Goal: Use online tool/utility: Utilize a website feature to perform a specific function

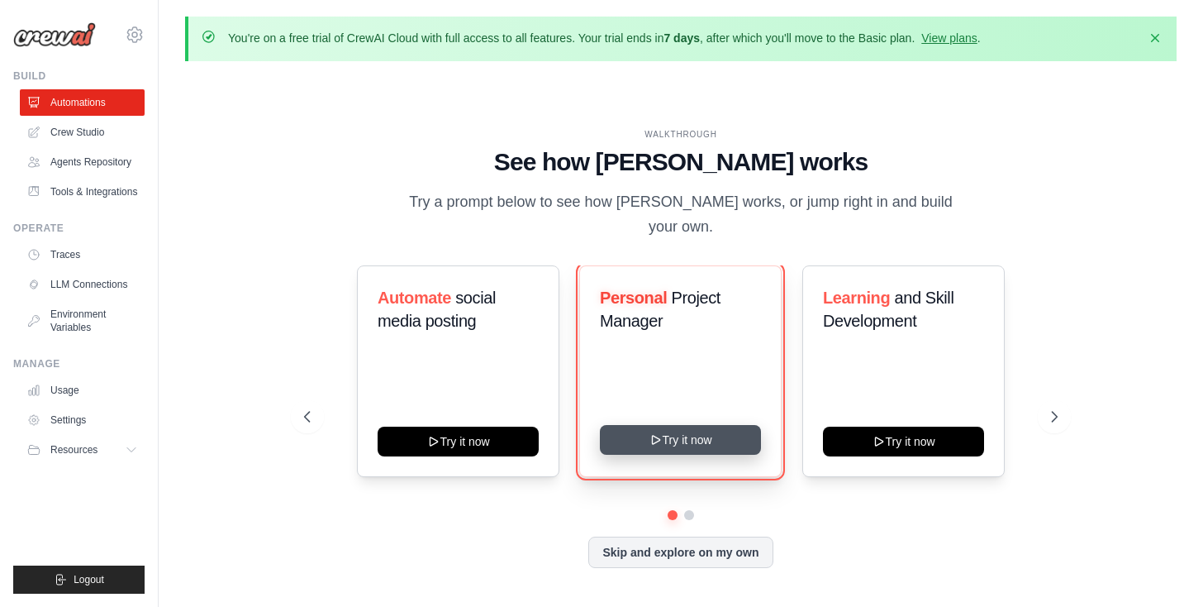
click at [697, 434] on button "Try it now" at bounding box center [680, 440] width 161 height 30
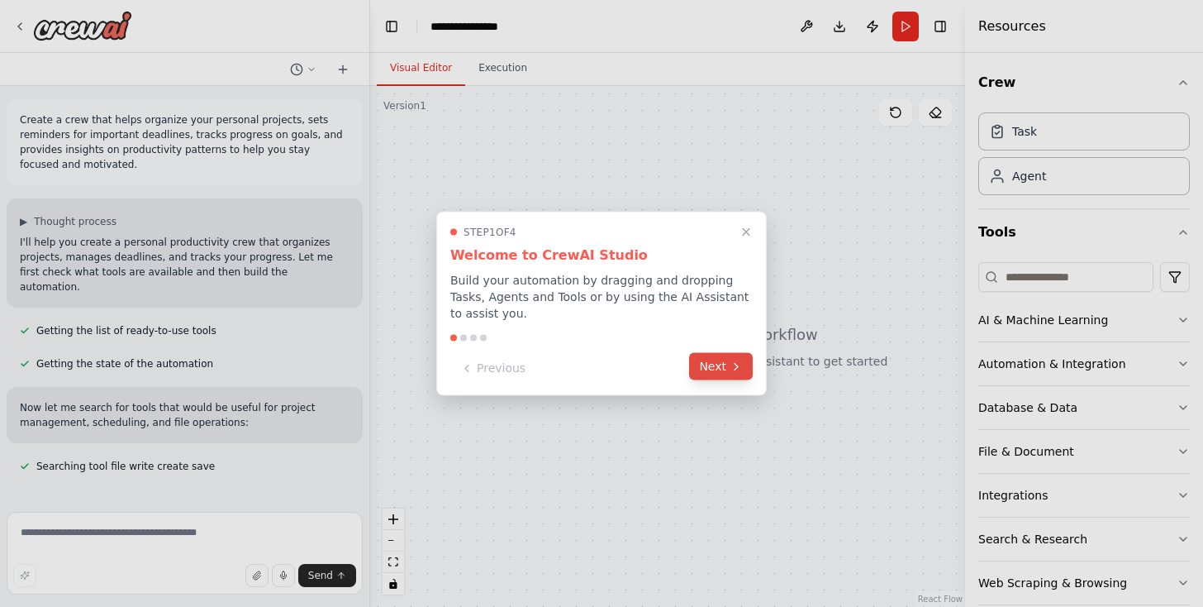
scroll to position [2, 0]
click at [727, 369] on button "Next" at bounding box center [721, 366] width 64 height 27
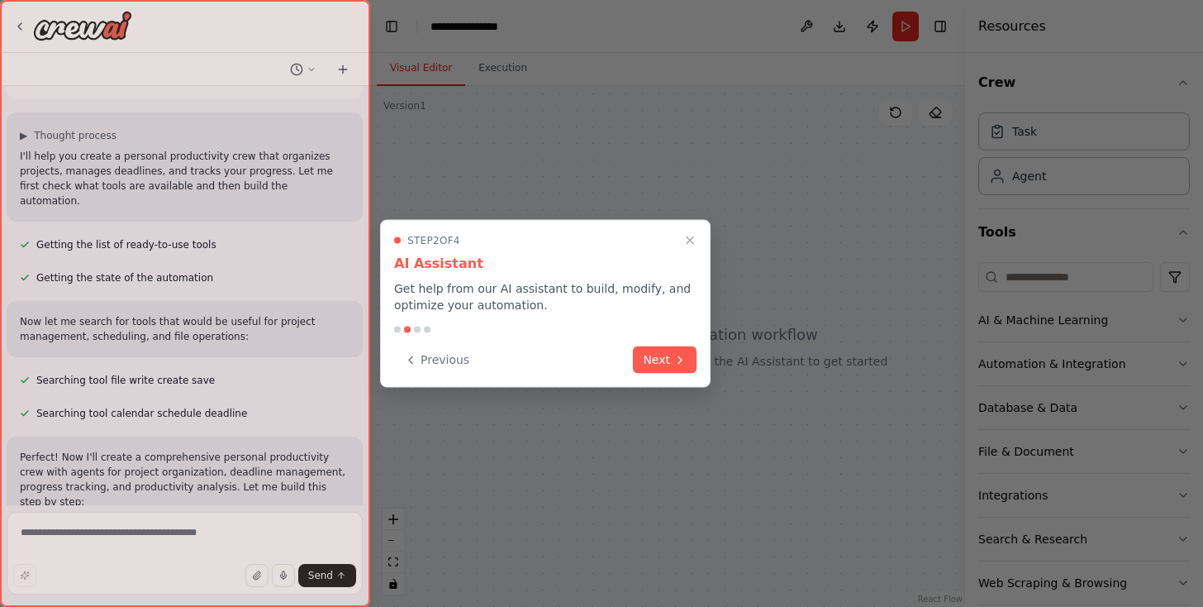
scroll to position [132, 0]
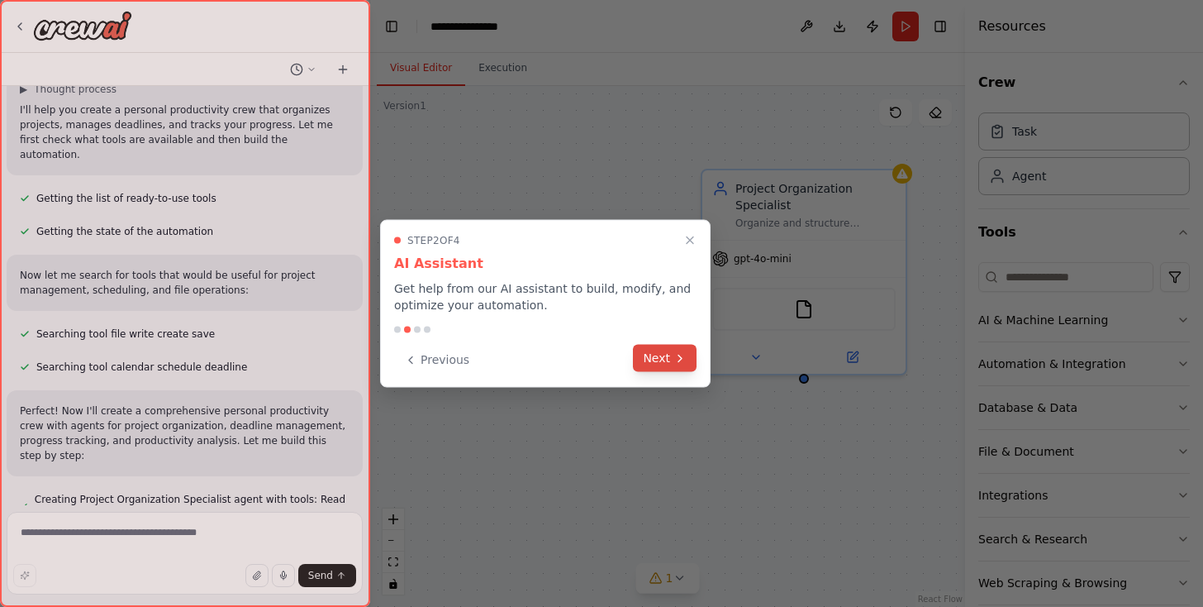
click at [669, 360] on button "Next" at bounding box center [665, 358] width 64 height 27
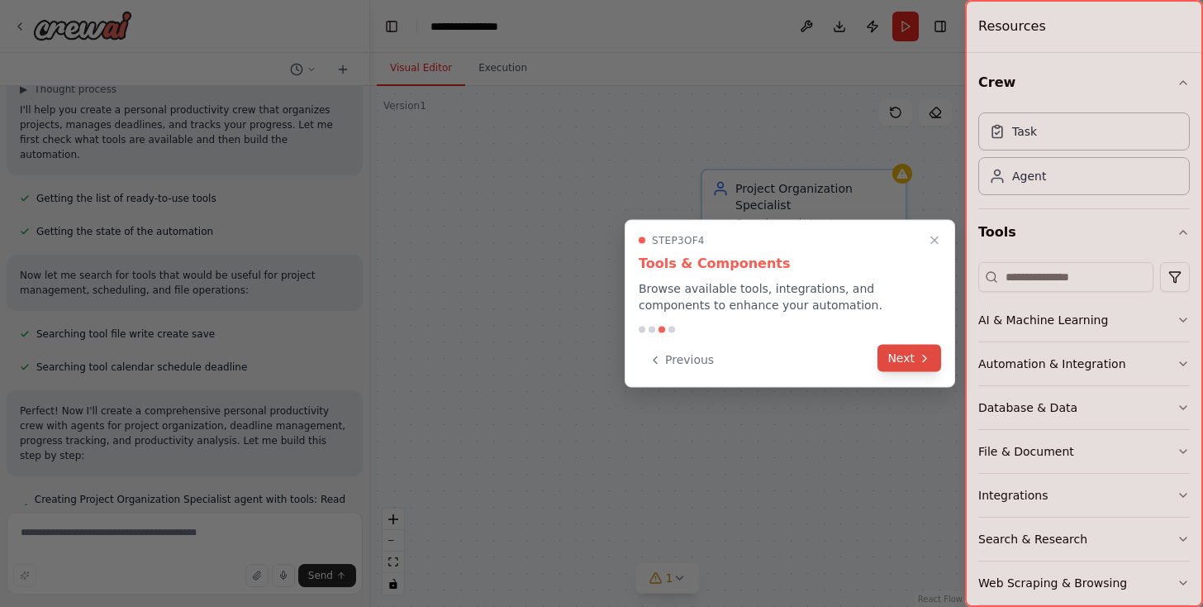
click at [922, 365] on button "Next" at bounding box center [910, 358] width 64 height 27
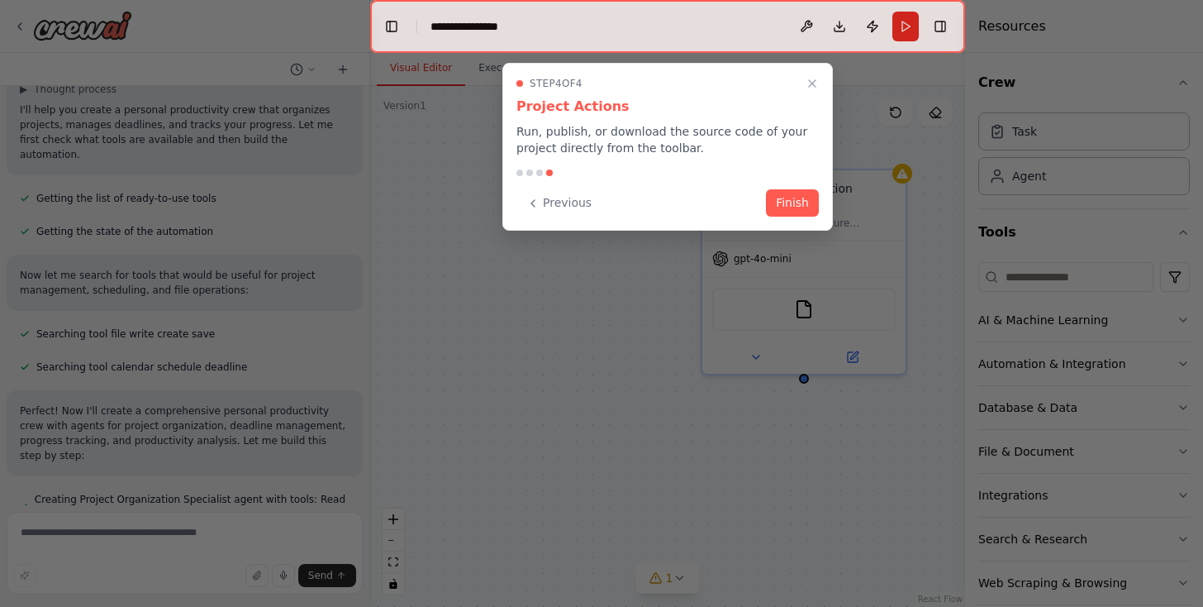
scroll to position [220, 0]
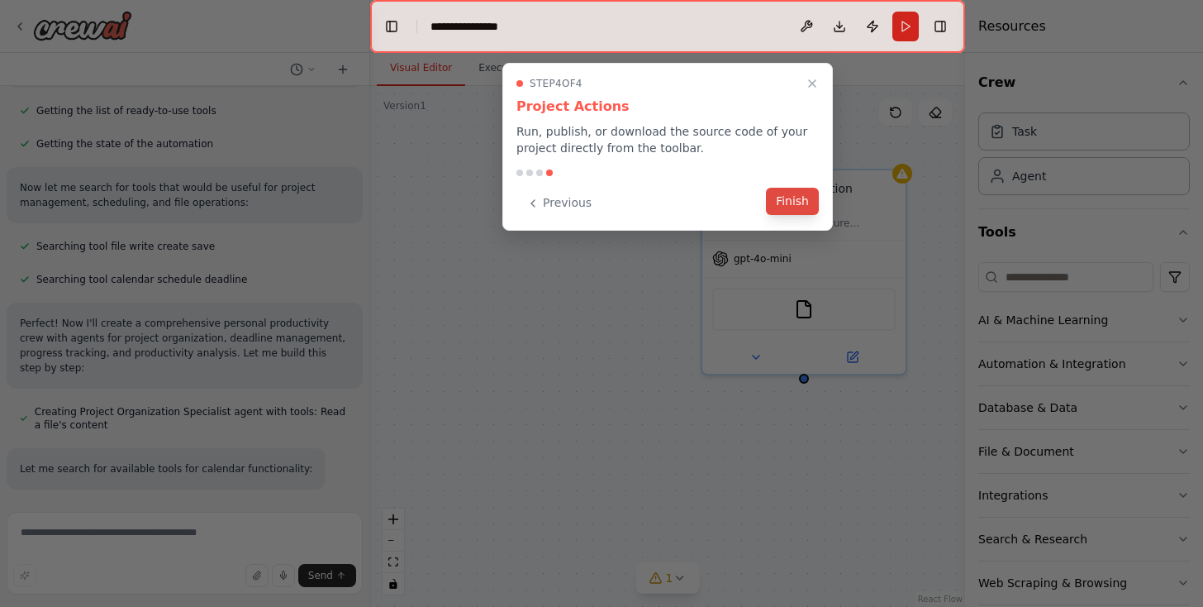
click at [793, 203] on button "Finish" at bounding box center [792, 201] width 53 height 27
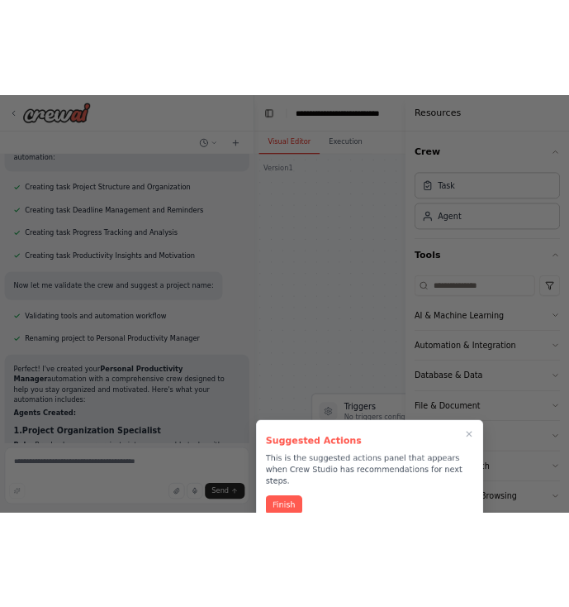
scroll to position [0, 0]
